Goal: Transaction & Acquisition: Purchase product/service

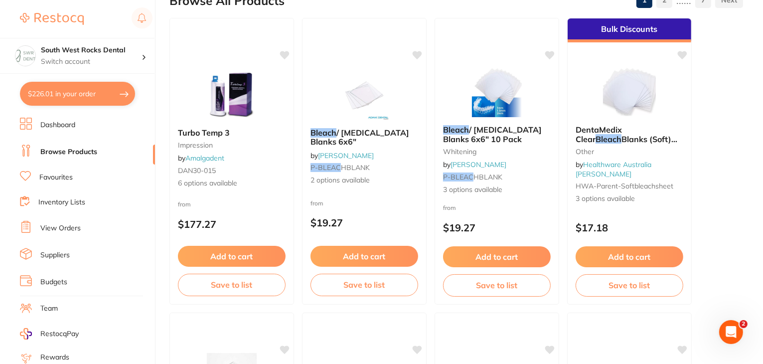
scroll to position [94, 0]
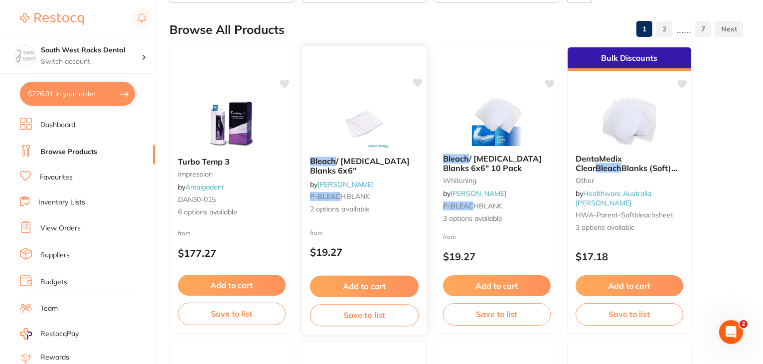
click at [369, 160] on span "/ [MEDICAL_DATA] Blanks 6x6"" at bounding box center [360, 165] width 100 height 19
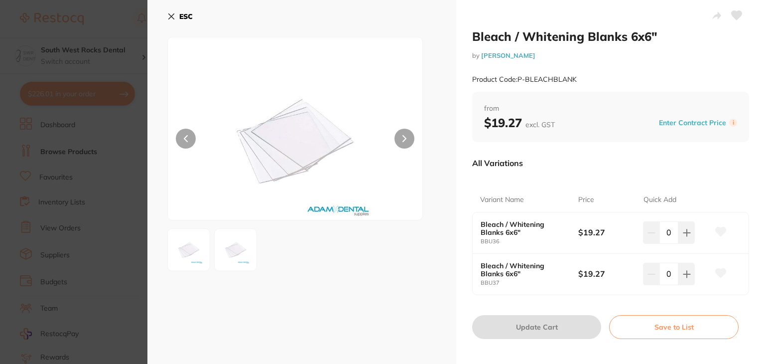
click at [171, 16] on icon at bounding box center [171, 16] width 5 height 5
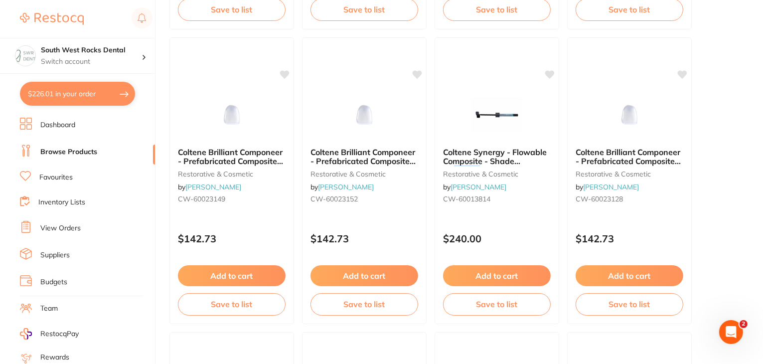
scroll to position [1880, 0]
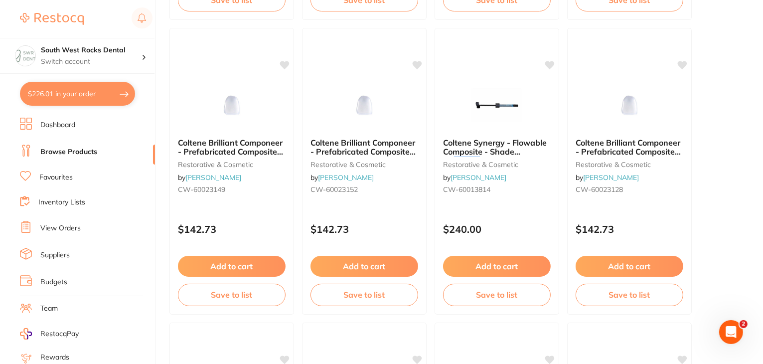
click at [84, 145] on li "Browse Products" at bounding box center [87, 152] width 135 height 15
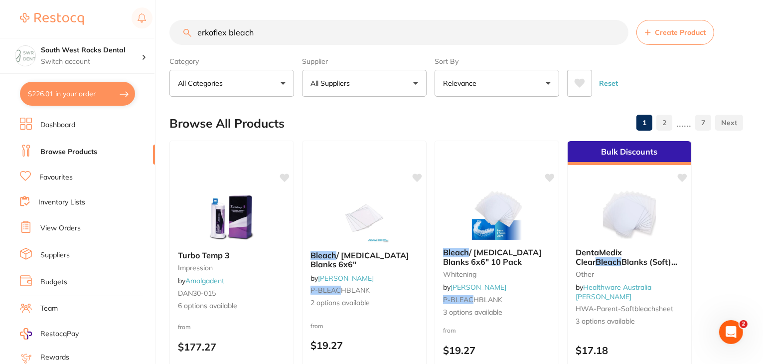
click at [255, 31] on input "erkoflex bleach" at bounding box center [398, 32] width 459 height 25
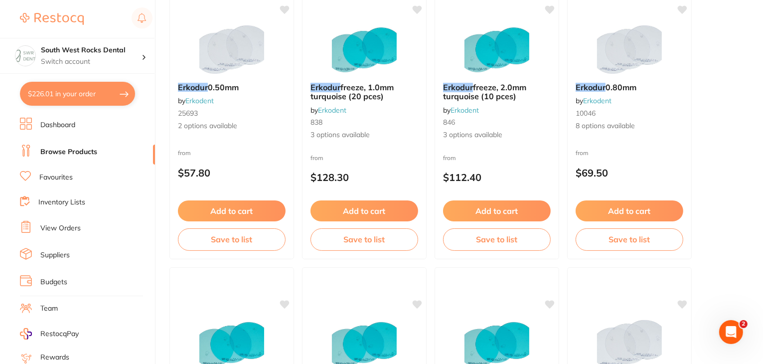
scroll to position [164, 0]
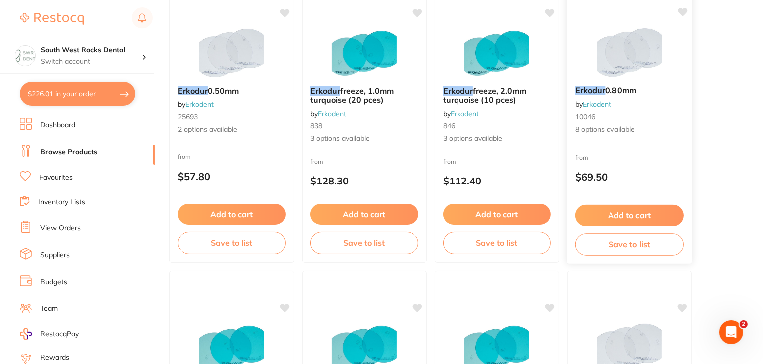
type input "erkodur"
click at [621, 90] on span "0.80mm" at bounding box center [621, 90] width 31 height 10
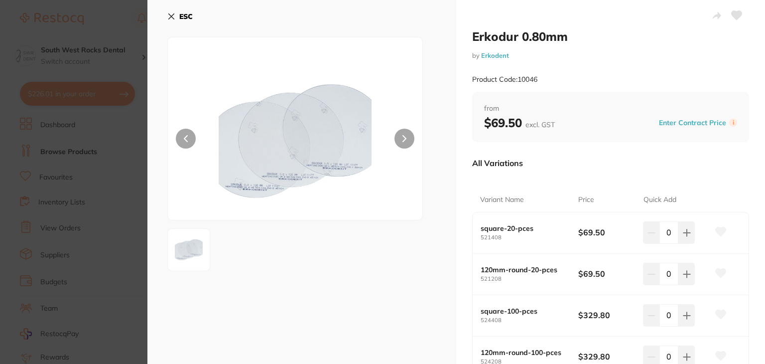
click at [621, 90] on div "Product Code: 10046" at bounding box center [610, 79] width 277 height 24
